Goal: Task Accomplishment & Management: Manage account settings

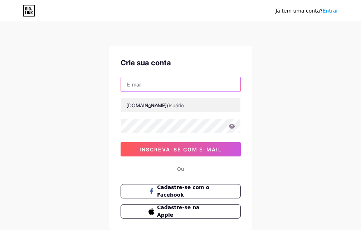
click at [146, 84] on input "text" at bounding box center [181, 84] width 120 height 14
click at [204, 88] on input "[EMAIL_ADDRESS][DOMAIN_NAME]" at bounding box center [181, 84] width 120 height 14
type input "[EMAIL_ADDRESS][DOMAIN_NAME]"
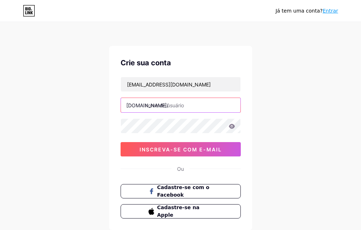
click at [186, 100] on input "text" at bounding box center [181, 105] width 120 height 14
type input "f"
type input "c"
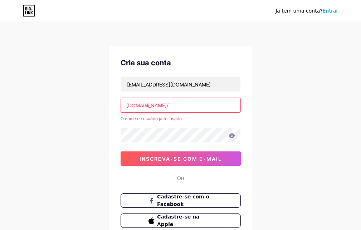
type input "v"
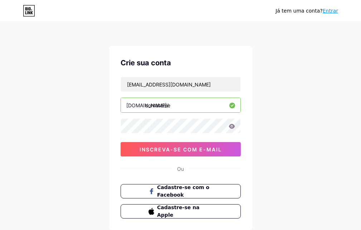
type input "contateme"
click at [165, 117] on div "fisiovictormacedo@gmail.com bio.link/ contateme 0cAFcWeA4GR73ezx8rznylHsyRx6cjm…" at bounding box center [181, 116] width 120 height 79
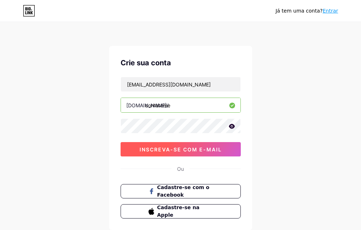
click at [221, 150] on font "inscreva-se com e-mail" at bounding box center [181, 149] width 82 height 6
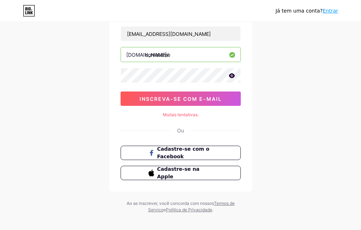
scroll to position [57, 0]
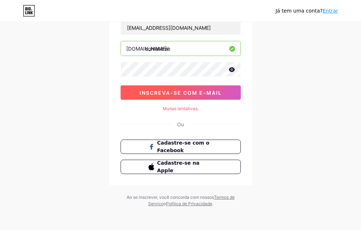
click at [217, 95] on font "inscreva-se com e-mail" at bounding box center [181, 93] width 82 height 6
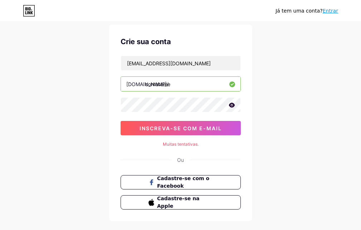
scroll to position [21, 0]
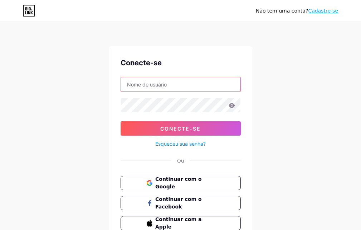
click at [178, 87] on input "text" at bounding box center [181, 84] width 120 height 14
type input "contateme"
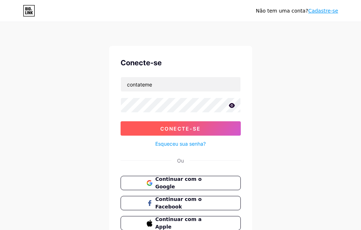
click at [180, 123] on button "Conecte-se" at bounding box center [181, 128] width 120 height 14
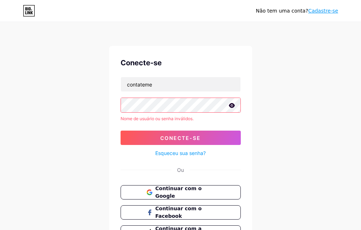
click at [231, 105] on icon at bounding box center [232, 105] width 6 height 5
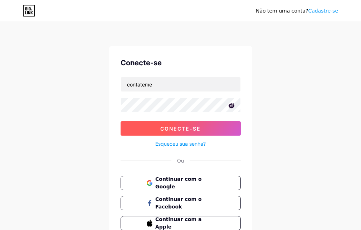
click at [188, 126] on font "Conecte-se" at bounding box center [180, 128] width 40 height 6
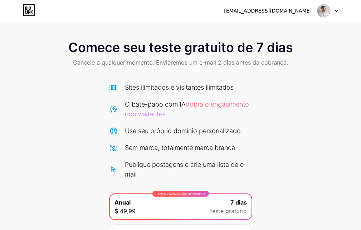
click at [336, 11] on icon at bounding box center [337, 11] width 4 height 3
click at [301, 103] on div "Comece seu teste gratuito de 7 dias Cancele a qualquer momento. Enviaremos um e…" at bounding box center [180, 156] width 361 height 246
click at [284, 9] on font "[EMAIL_ADDRESS][DOMAIN_NAME]" at bounding box center [268, 11] width 88 height 6
click at [300, 10] on font "[EMAIL_ADDRESS][DOMAIN_NAME]" at bounding box center [268, 11] width 88 height 6
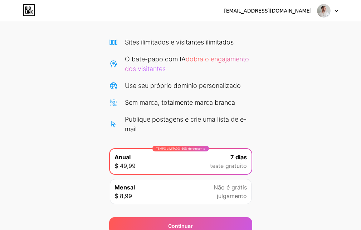
scroll to position [78, 0]
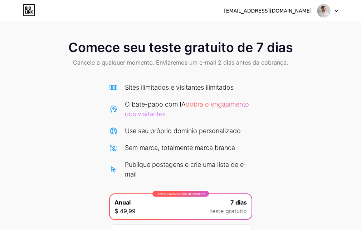
click at [289, 9] on font "[EMAIL_ADDRESS][DOMAIN_NAME]" at bounding box center [268, 11] width 88 height 6
click at [315, 8] on div "[EMAIL_ADDRESS][DOMAIN_NAME]" at bounding box center [281, 10] width 114 height 13
drag, startPoint x: 315, startPoint y: 8, endPoint x: 329, endPoint y: 8, distance: 14.0
click at [315, 8] on div "[EMAIL_ADDRESS][DOMAIN_NAME]" at bounding box center [281, 10] width 114 height 13
click at [332, 8] on div at bounding box center [328, 10] width 21 height 13
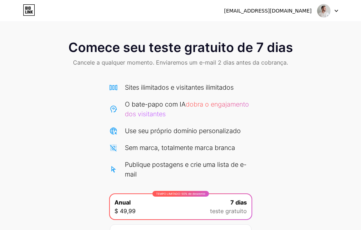
click at [332, 8] on div at bounding box center [328, 10] width 21 height 13
click at [324, 10] on img at bounding box center [324, 11] width 14 height 14
